Goal: Find specific page/section: Find specific page/section

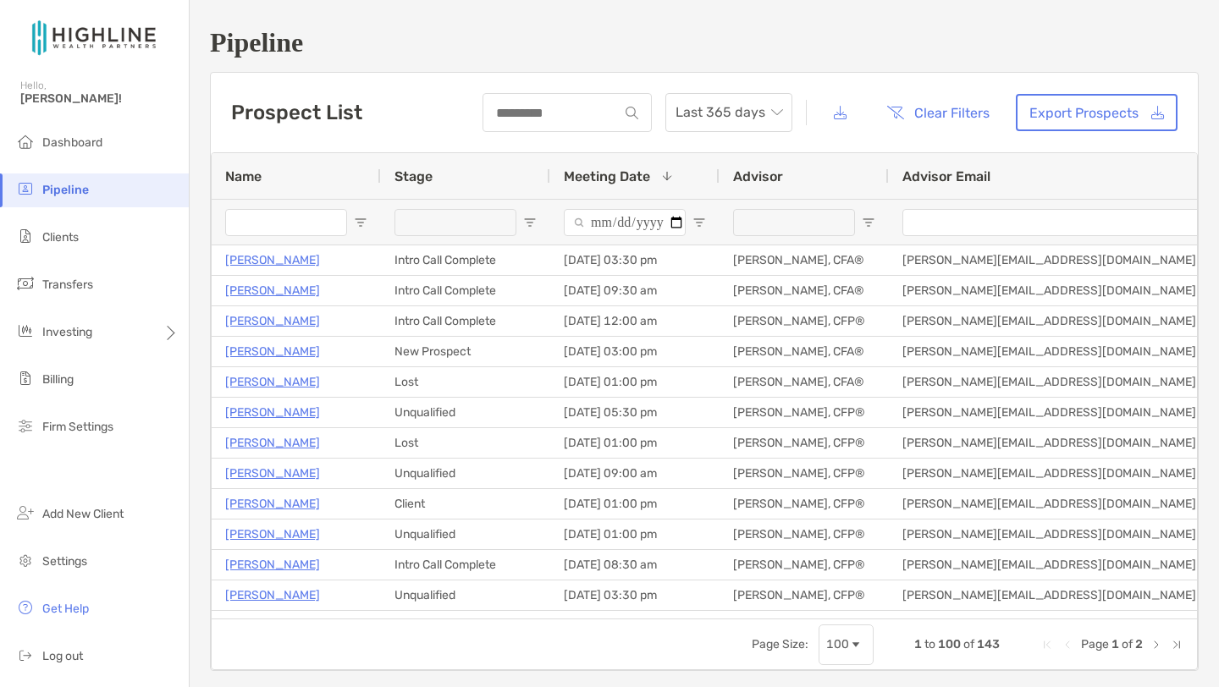
click at [505, 167] on div "Stage" at bounding box center [465, 176] width 142 height 46
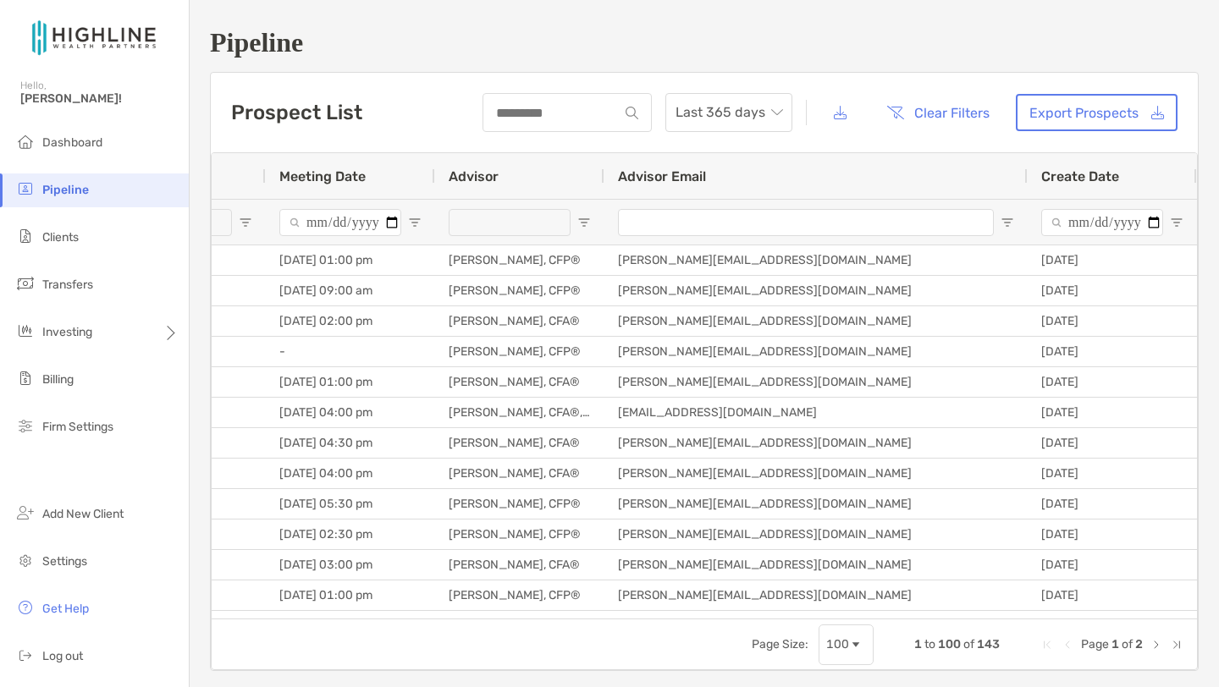
click at [1108, 178] on span "Create Date" at bounding box center [1080, 176] width 78 height 16
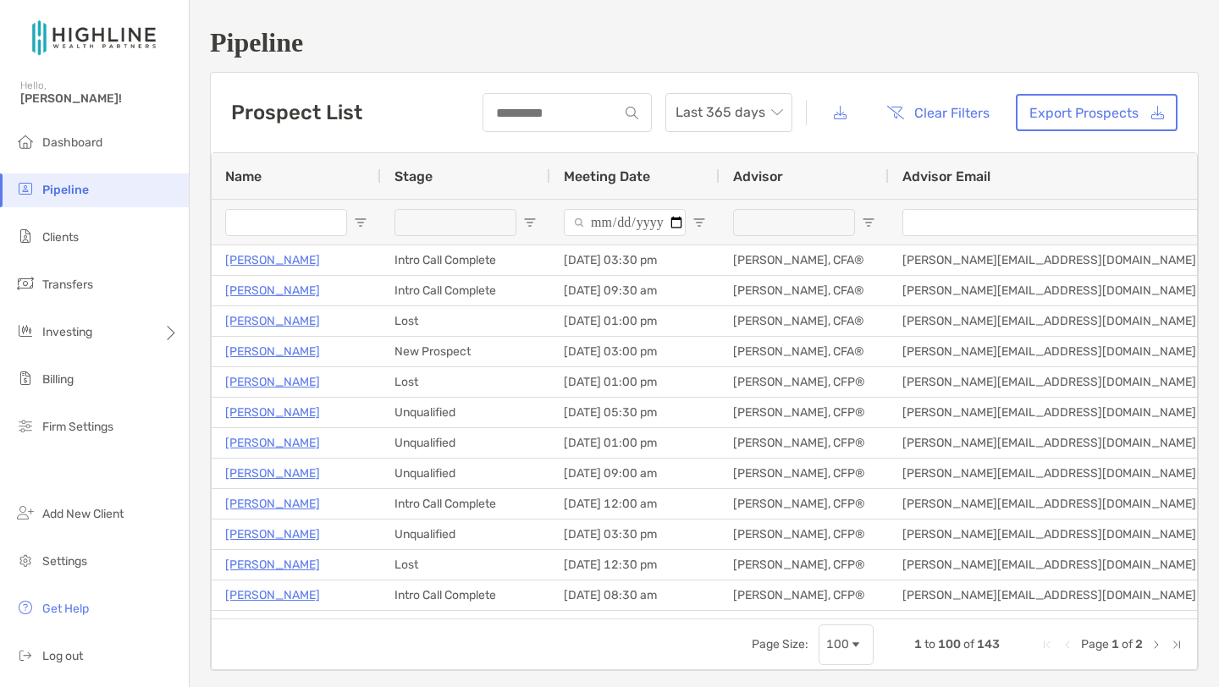
click at [868, 219] on span "Open Filter Menu" at bounding box center [869, 223] width 14 height 14
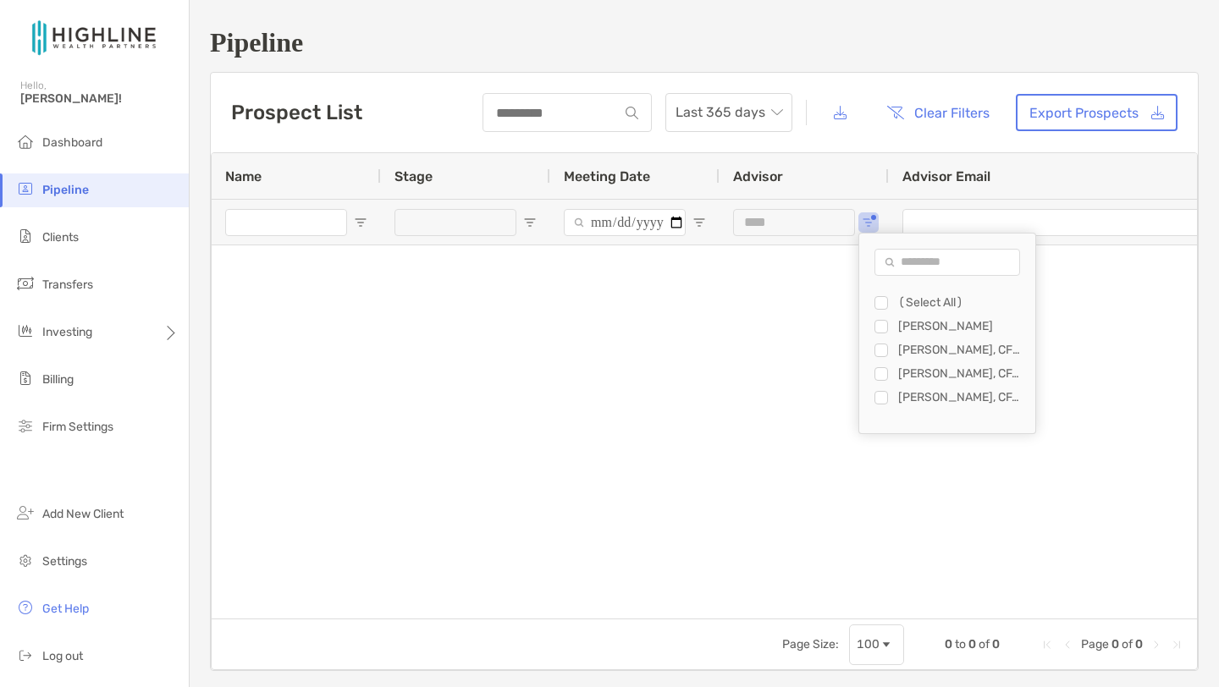
click at [879, 356] on div "Jamie Rugg, CFP®" at bounding box center [954, 351] width 161 height 24
type input "**********"
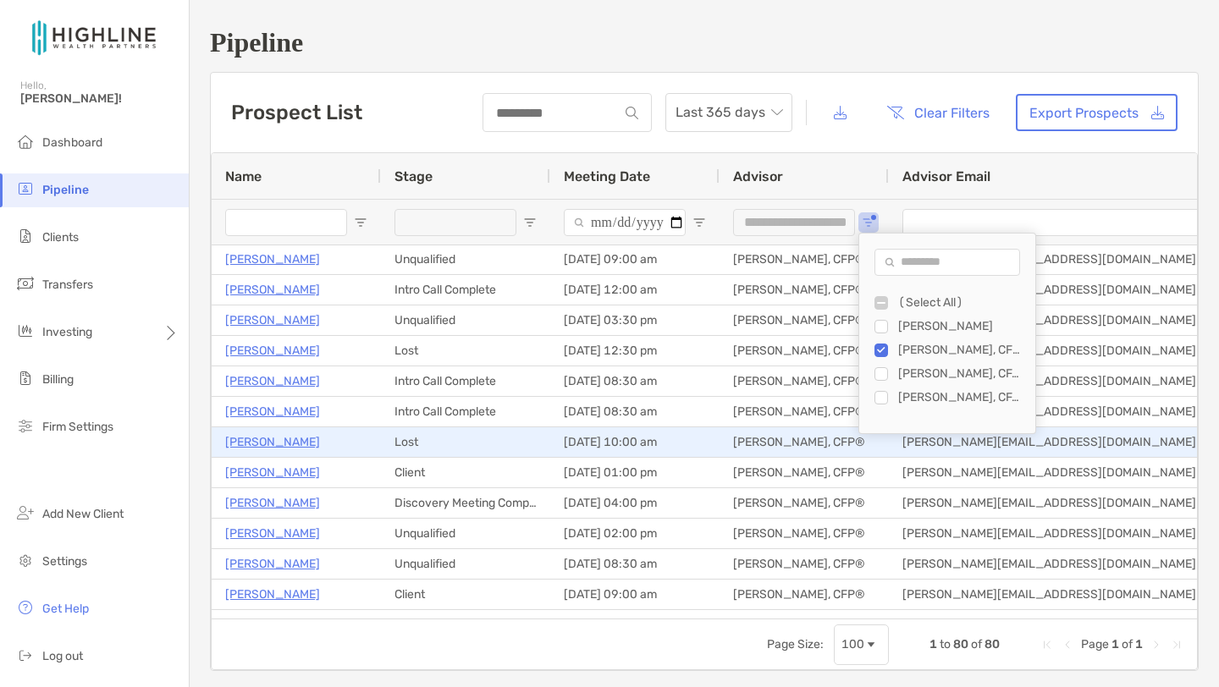
scroll to position [96, 0]
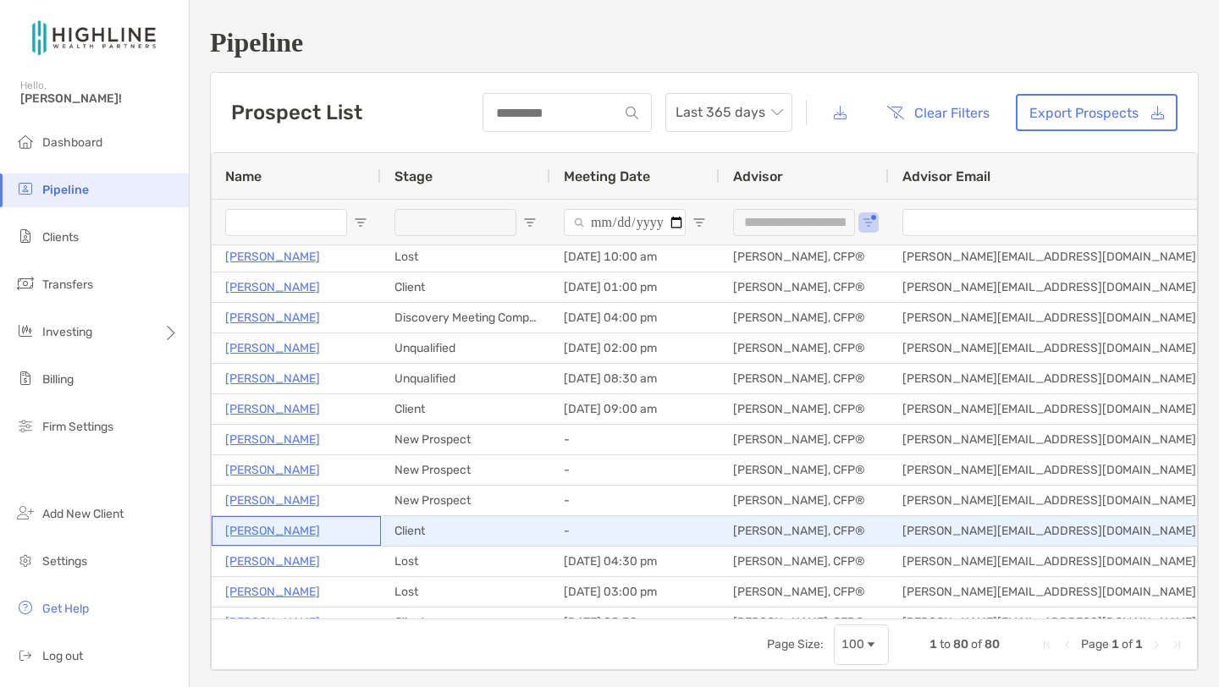
click at [252, 530] on p "[PERSON_NAME]" at bounding box center [272, 531] width 95 height 21
